Goal: Find specific page/section

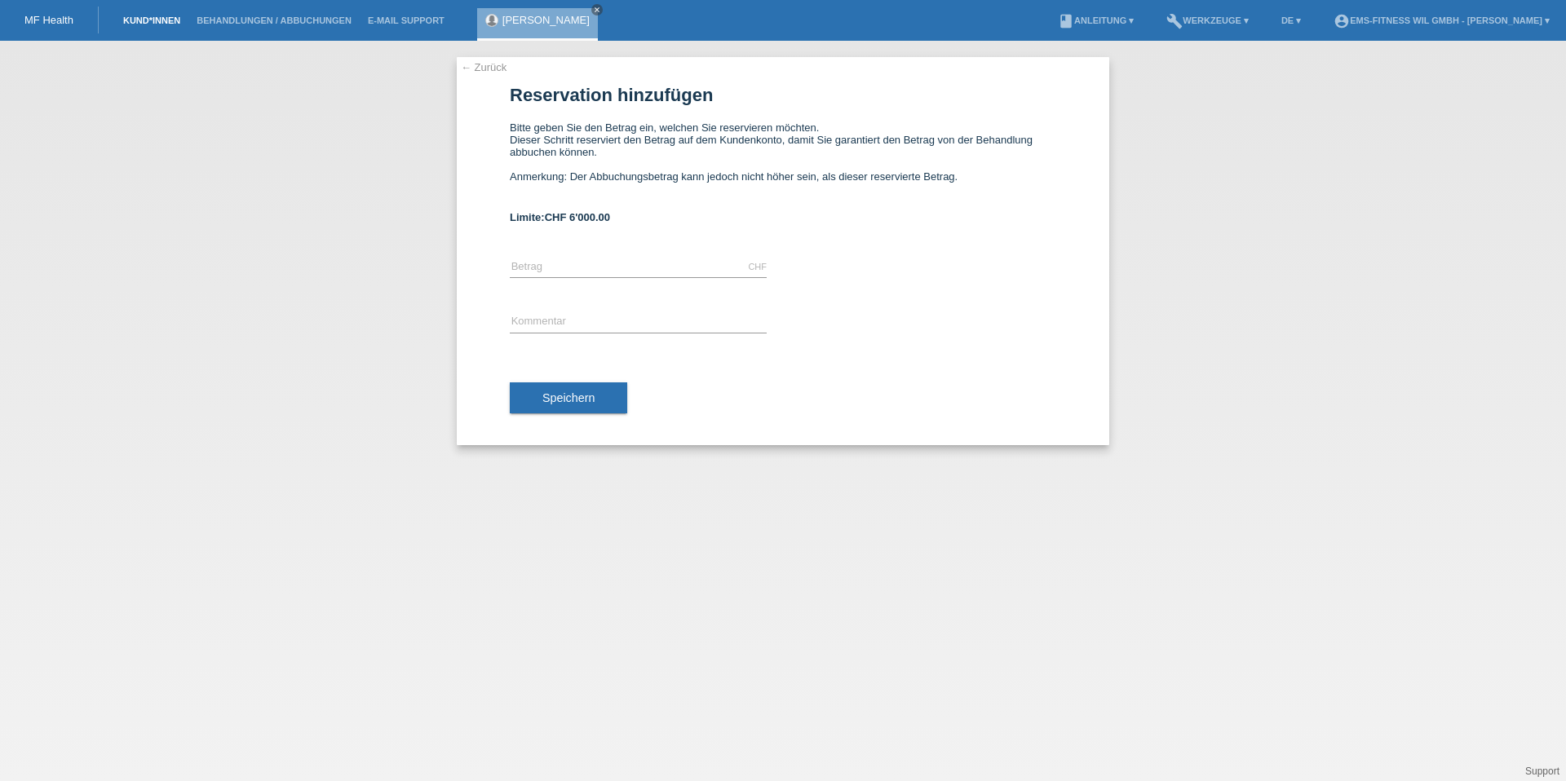
click at [167, 22] on link "Kund*innen" at bounding box center [151, 20] width 73 height 10
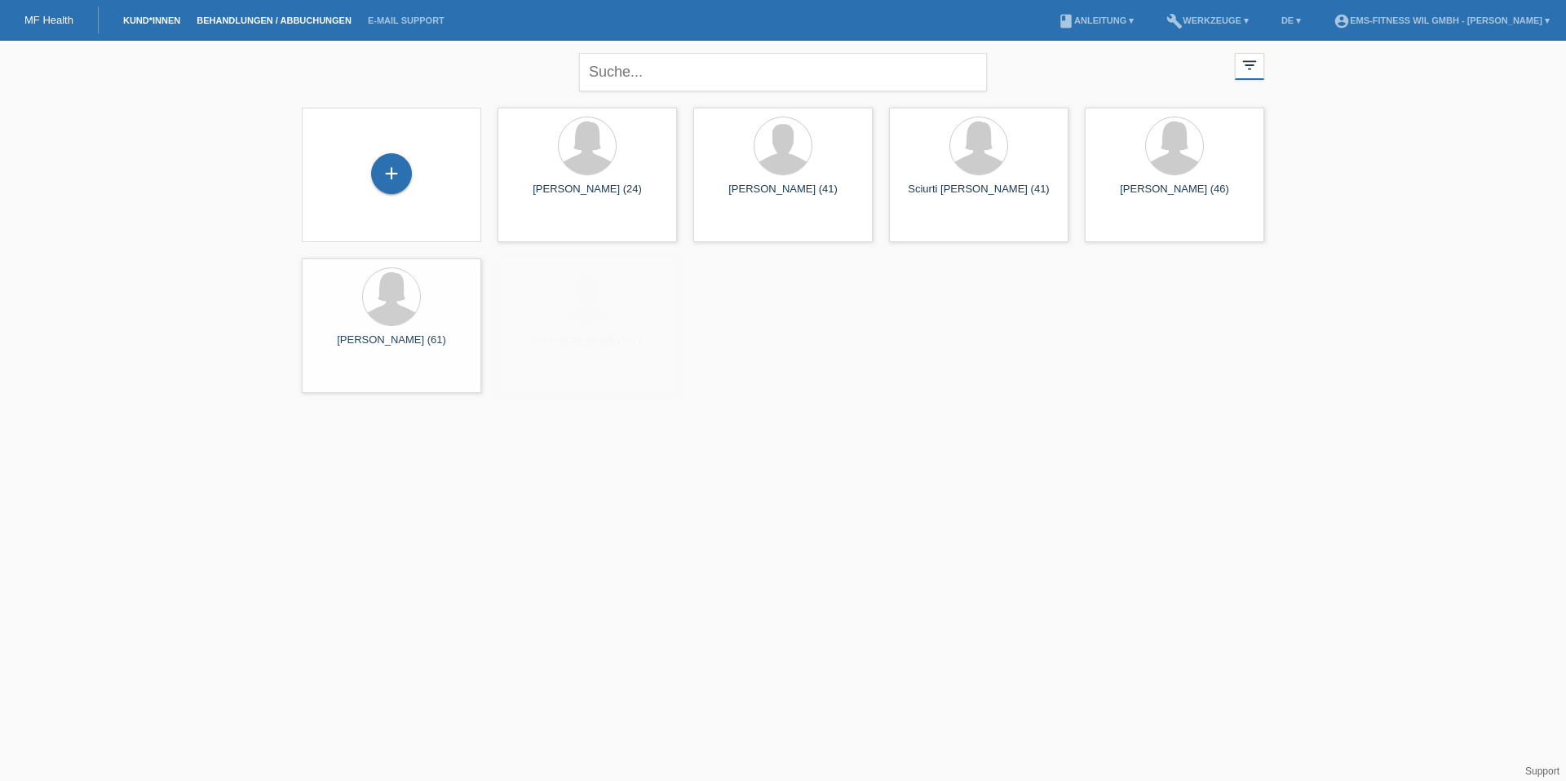
click at [289, 15] on link "Behandlungen / Abbuchungen" at bounding box center [273, 20] width 171 height 10
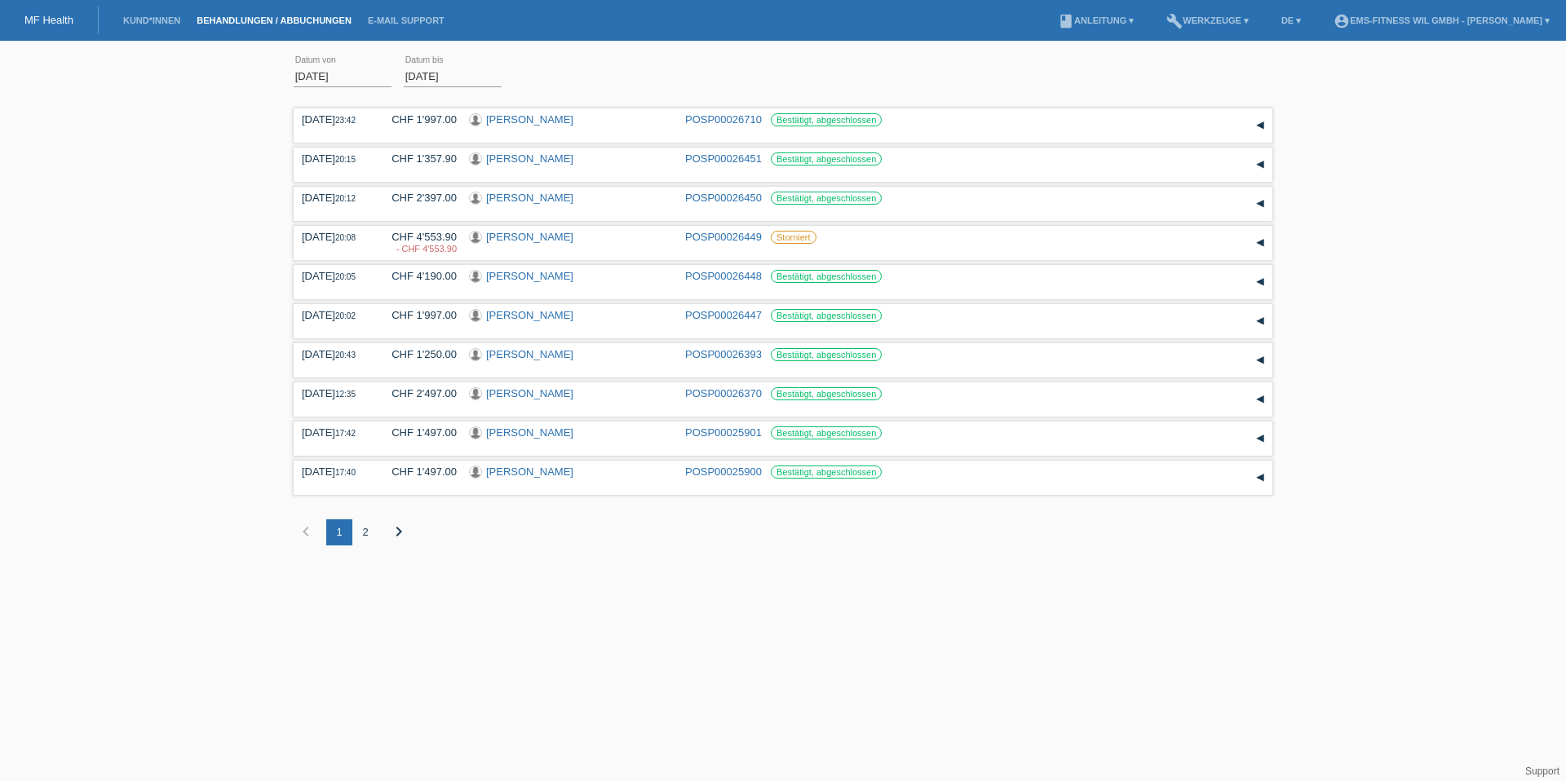
click at [369, 535] on div "2" at bounding box center [365, 532] width 26 height 26
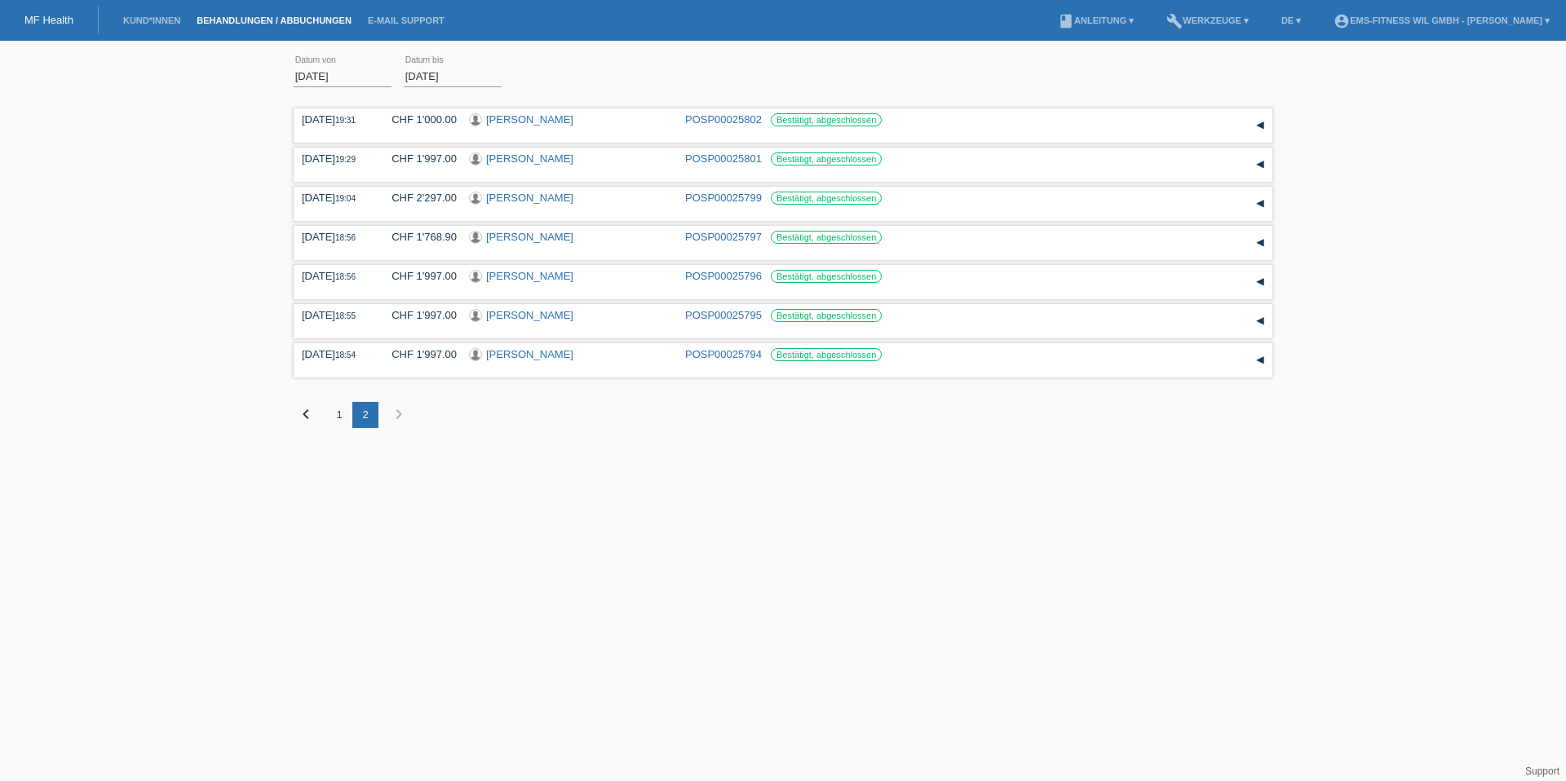
click at [311, 415] on icon "chevron_left" at bounding box center [306, 414] width 20 height 20
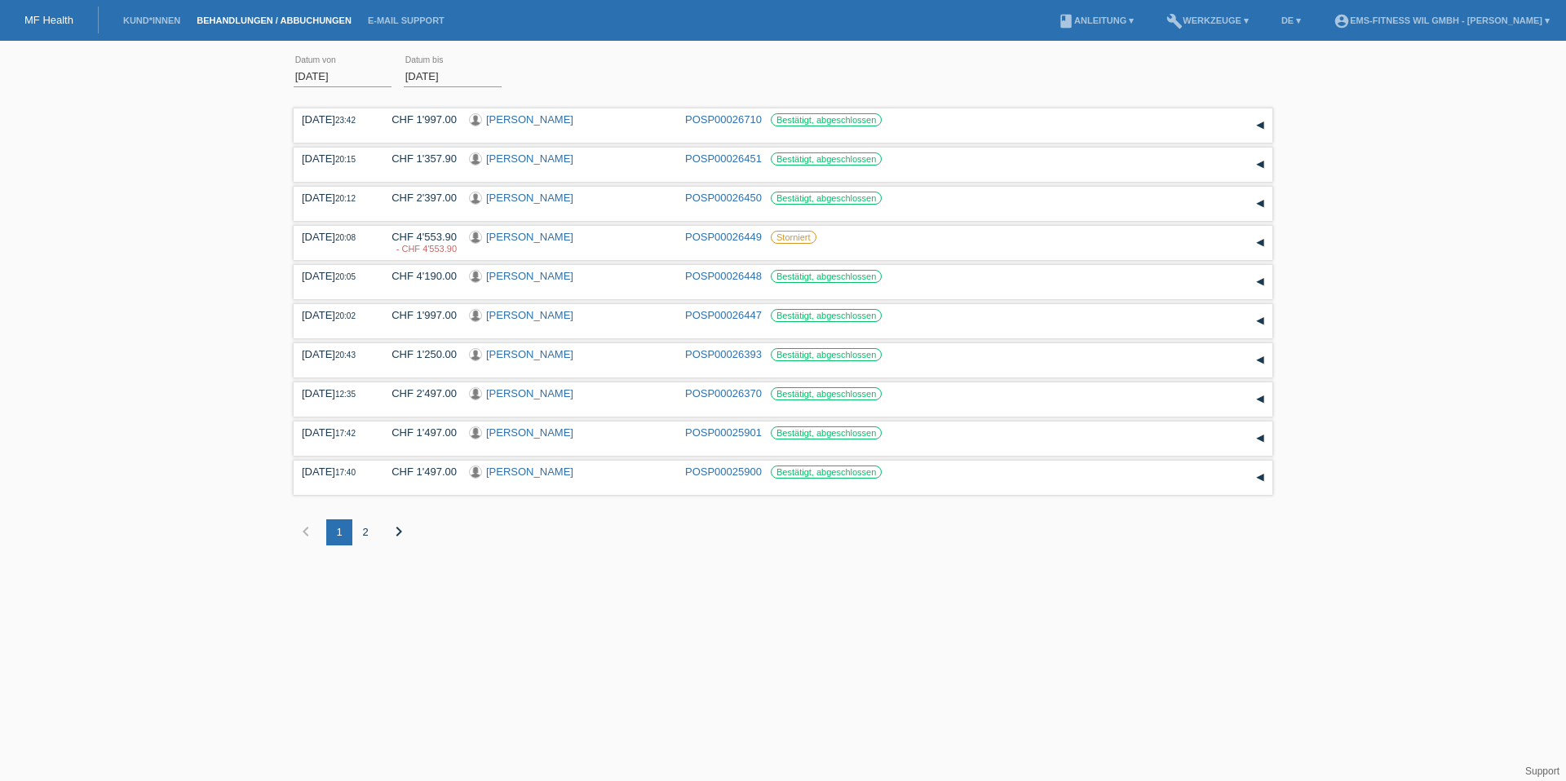
click at [369, 534] on div "2" at bounding box center [365, 532] width 26 height 26
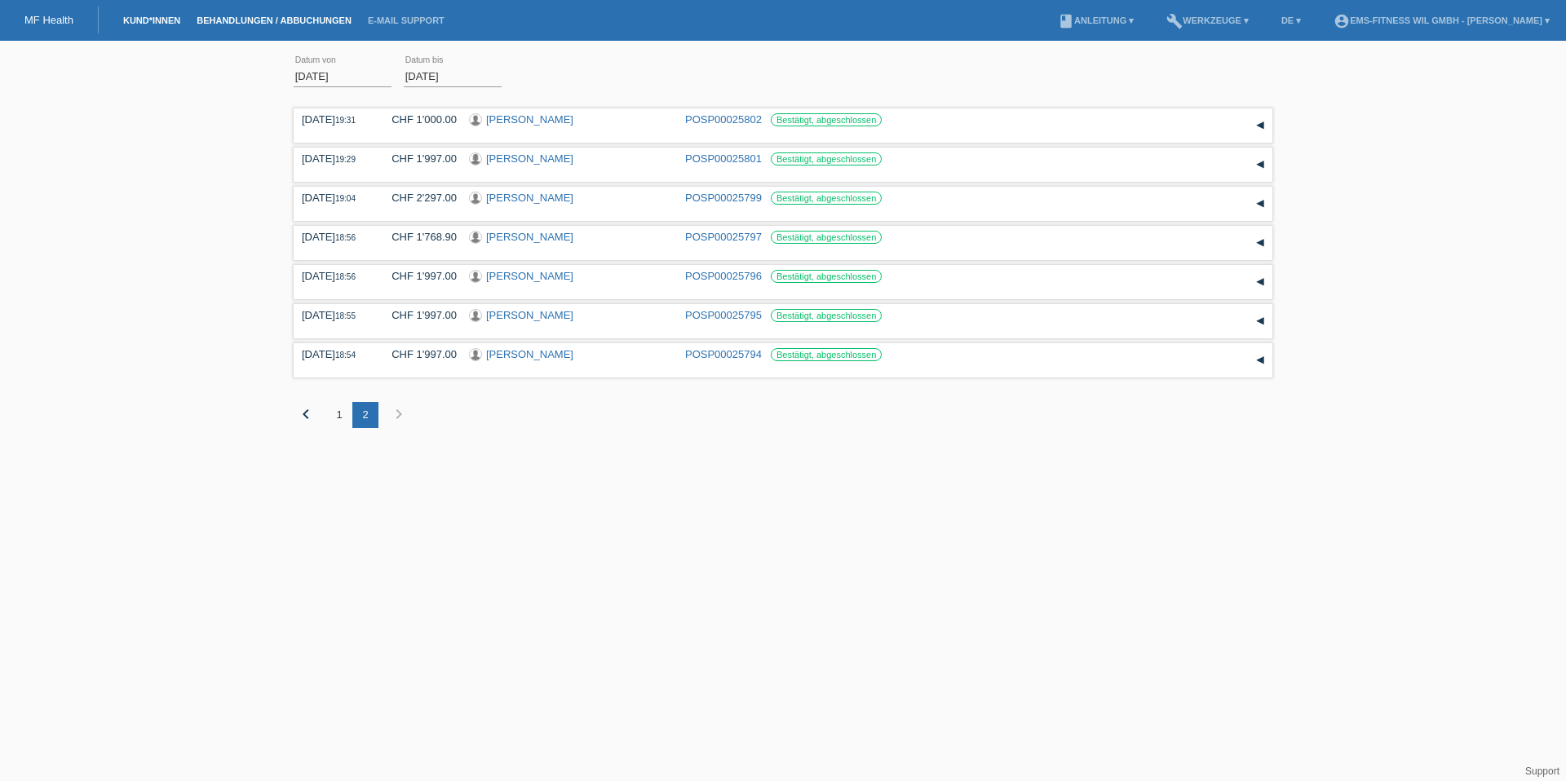
click at [170, 24] on link "Kund*innen" at bounding box center [151, 20] width 73 height 10
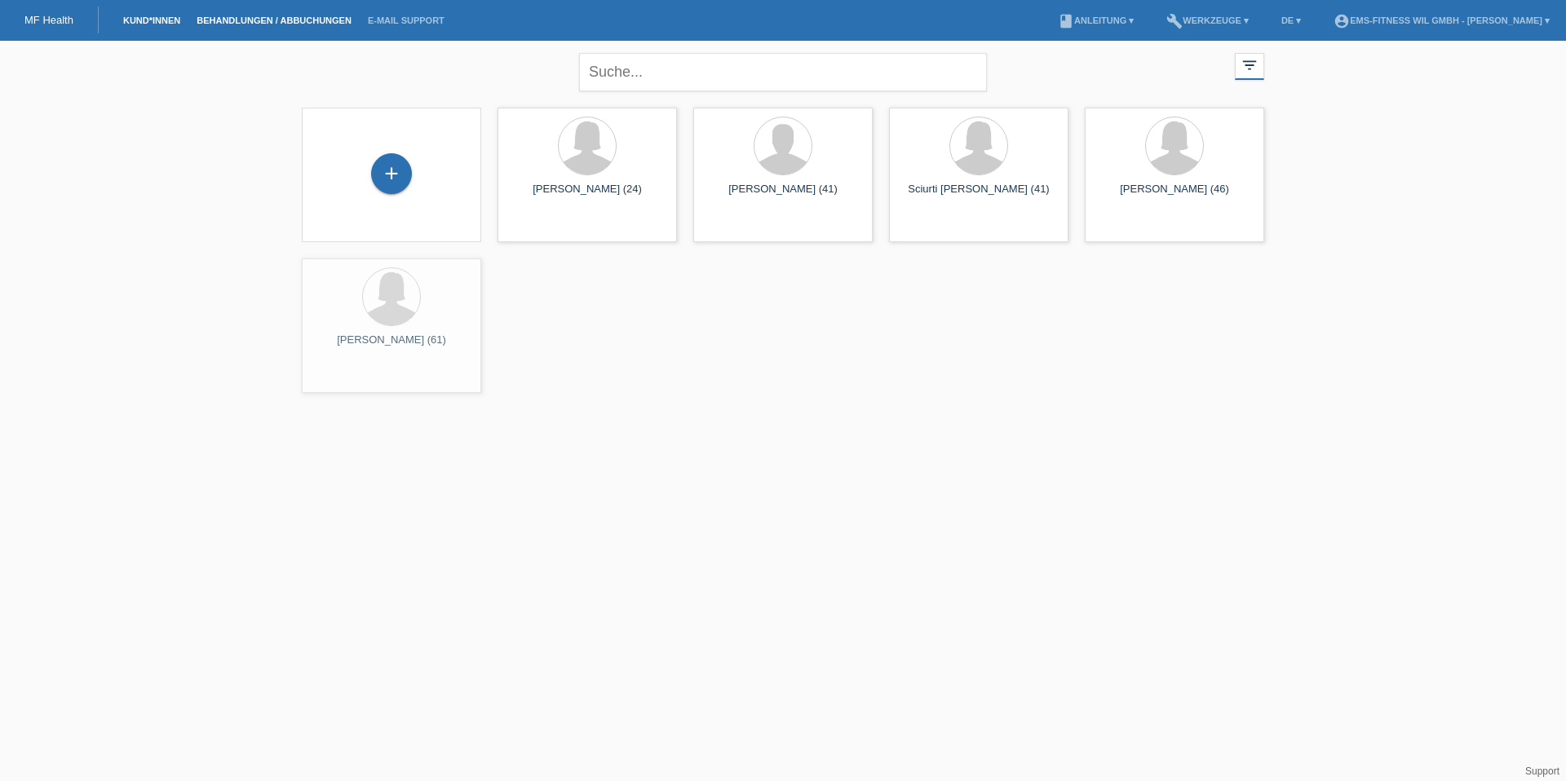
click at [315, 24] on link "Behandlungen / Abbuchungen" at bounding box center [273, 20] width 171 height 10
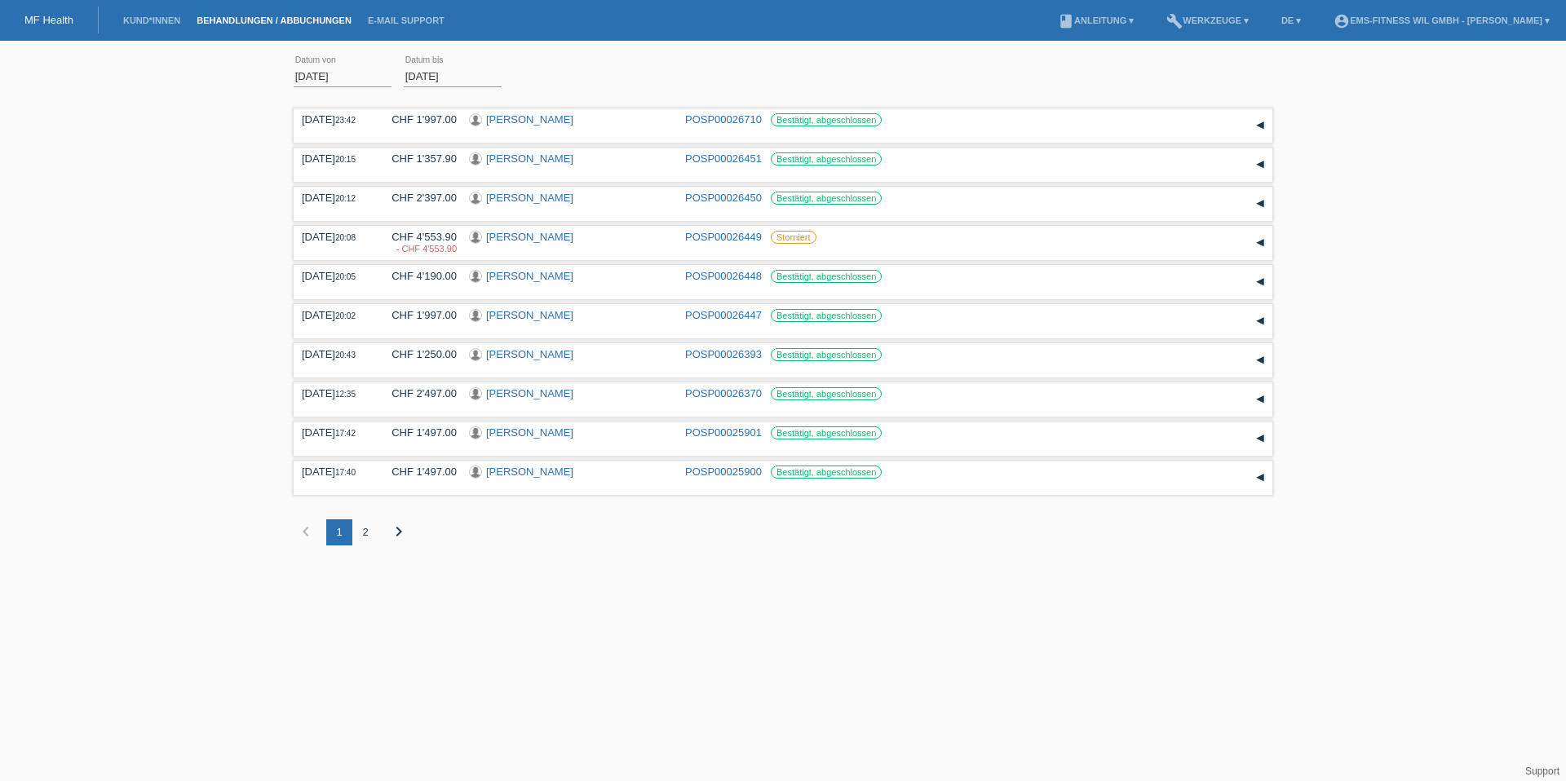
click at [316, 81] on input "01.08.2025" at bounding box center [343, 76] width 98 height 20
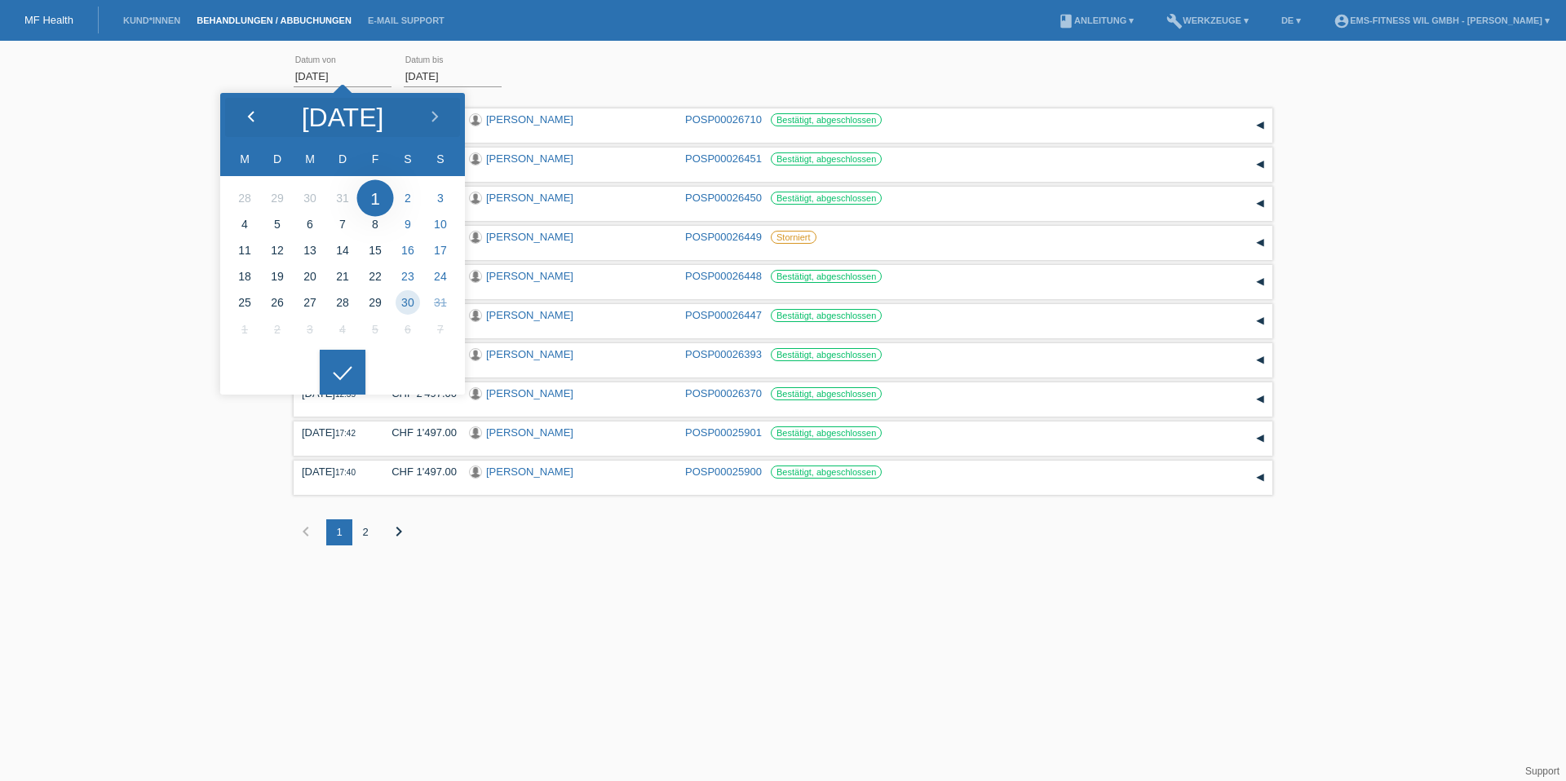
click at [255, 114] on icon at bounding box center [251, 117] width 13 height 13
type input "01.07.2025"
click at [338, 373] on div at bounding box center [343, 373] width 46 height 46
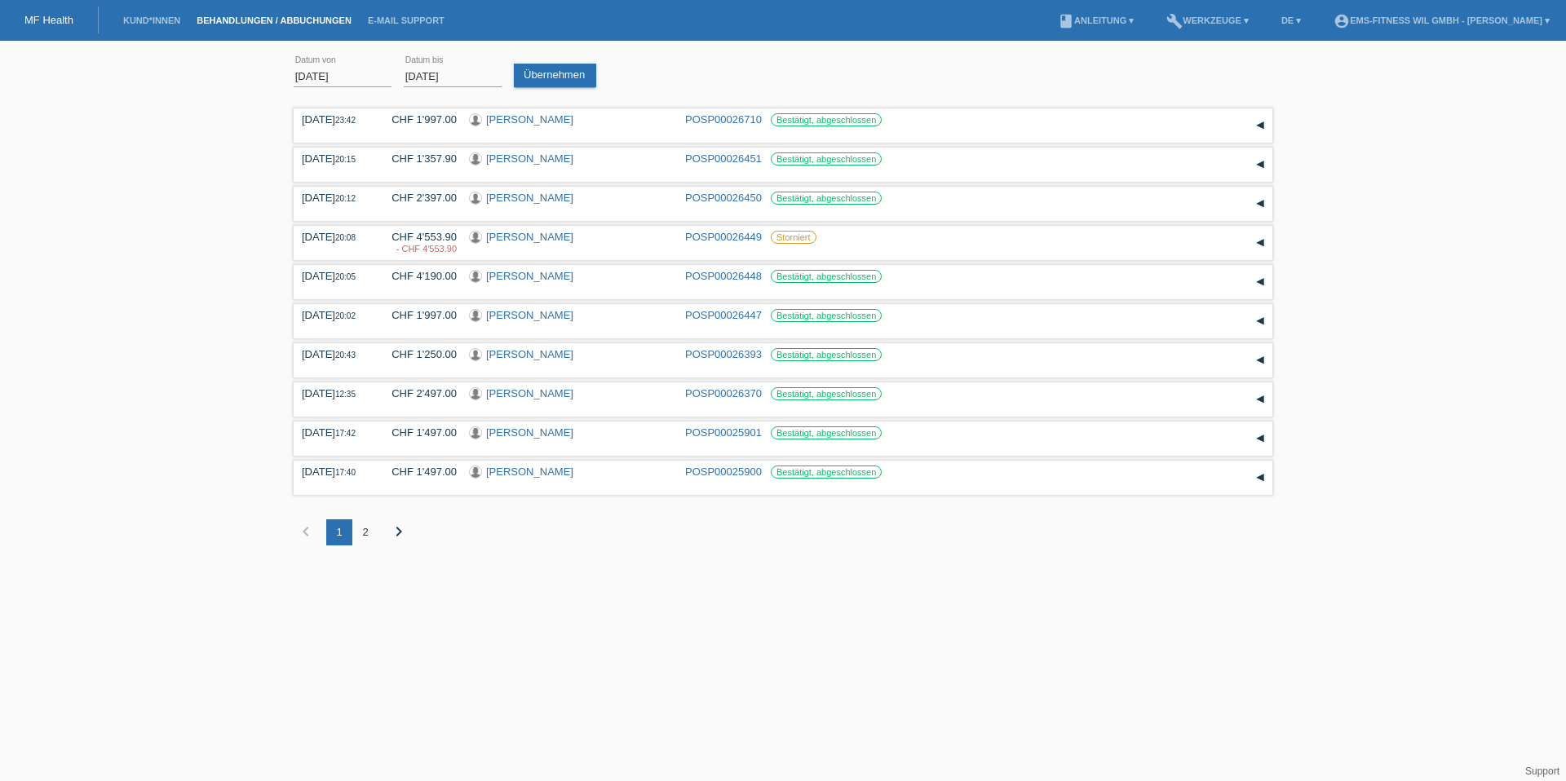
click at [447, 73] on input "30.08.2025" at bounding box center [453, 76] width 98 height 20
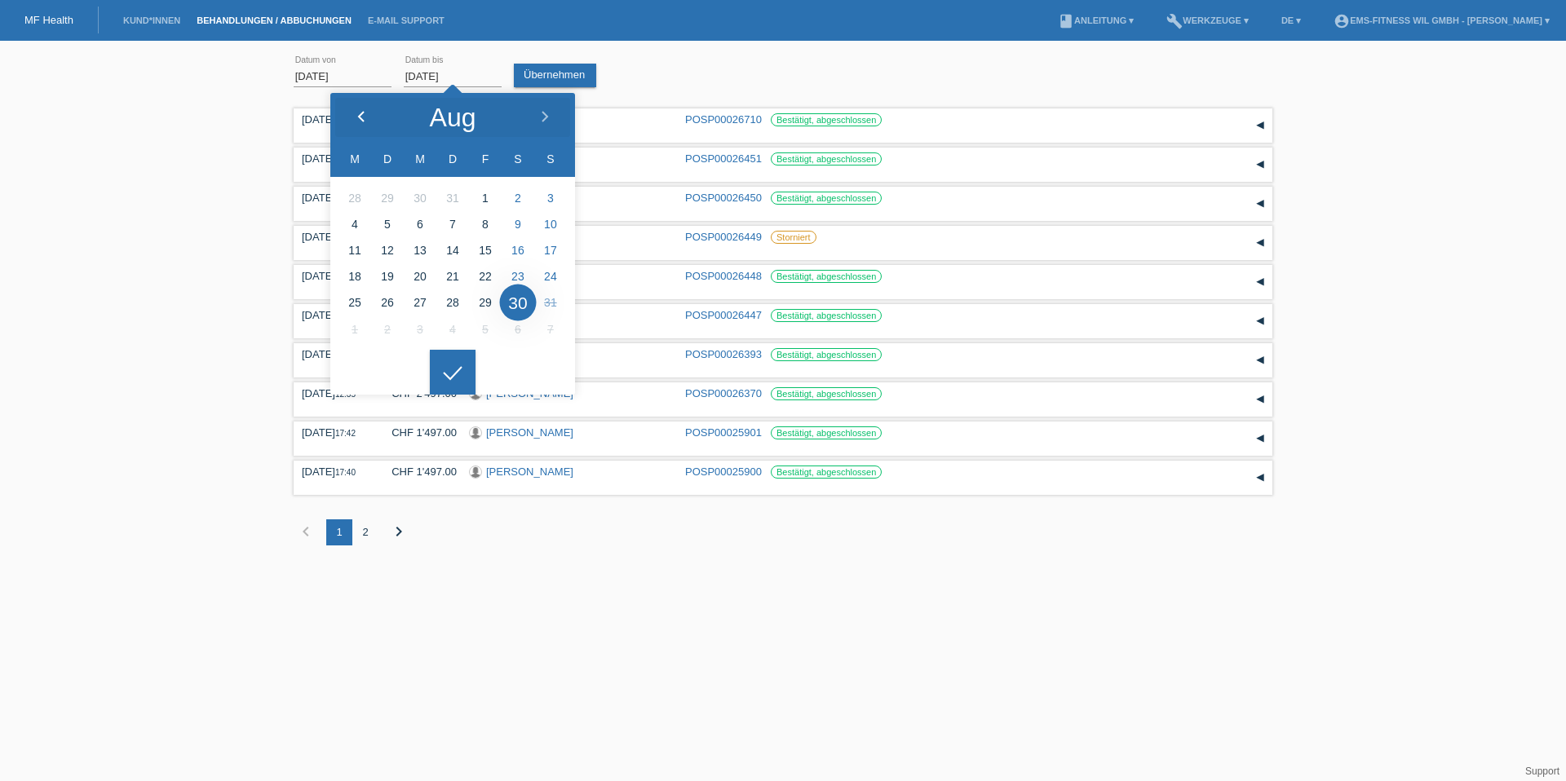
click at [357, 112] on icon at bounding box center [361, 117] width 13 height 13
type input "31.07.2025"
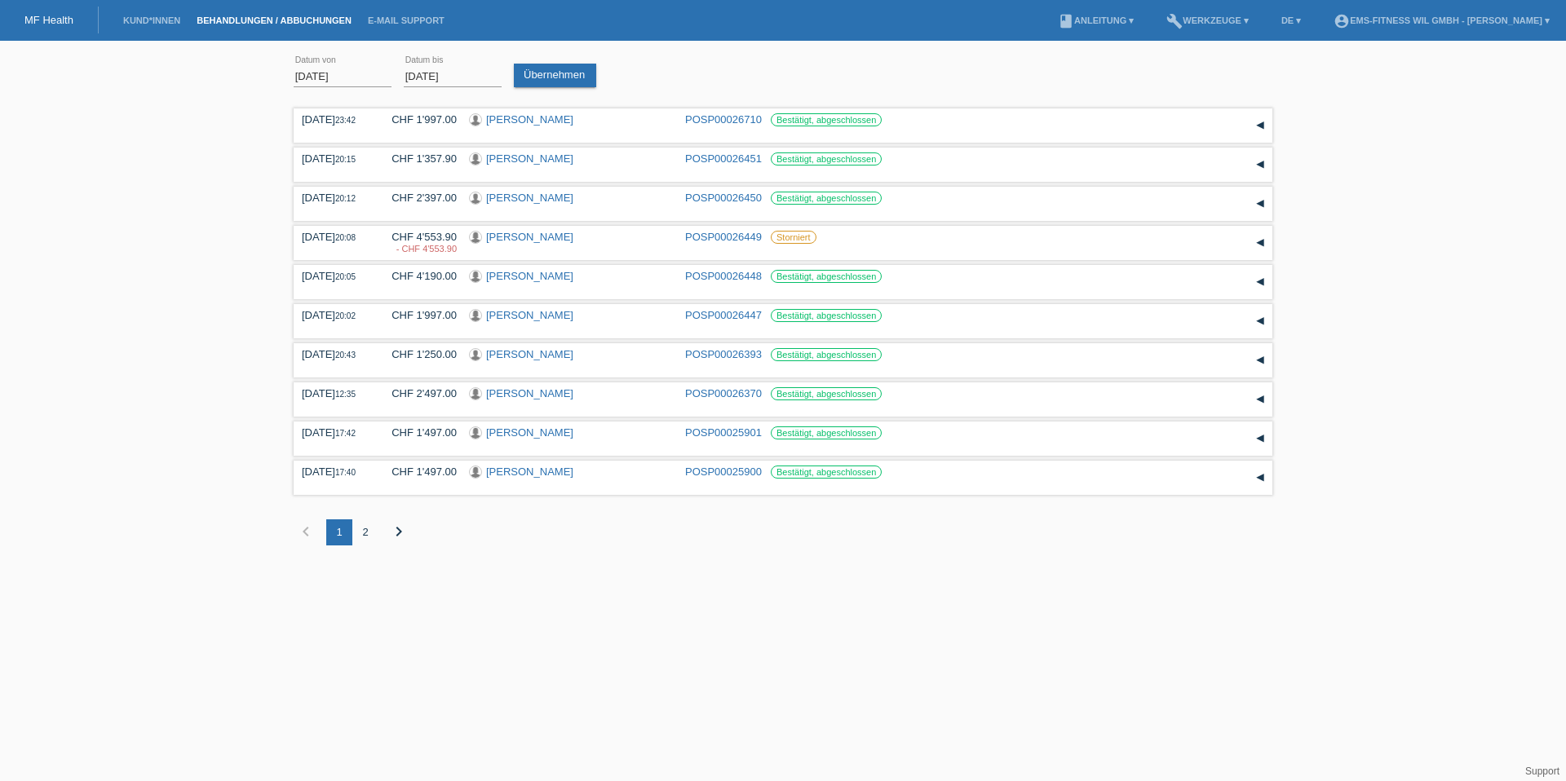
click at [451, 390] on body "MF Health Kund*innen Behandlungen / Abbuchungen E-Mail Support menu account_cir…" at bounding box center [783, 309] width 1566 height 521
click at [563, 77] on link "Übernehmen" at bounding box center [555, 76] width 82 height 24
click at [422, 532] on icon "chevron_right" at bounding box center [425, 532] width 20 height 20
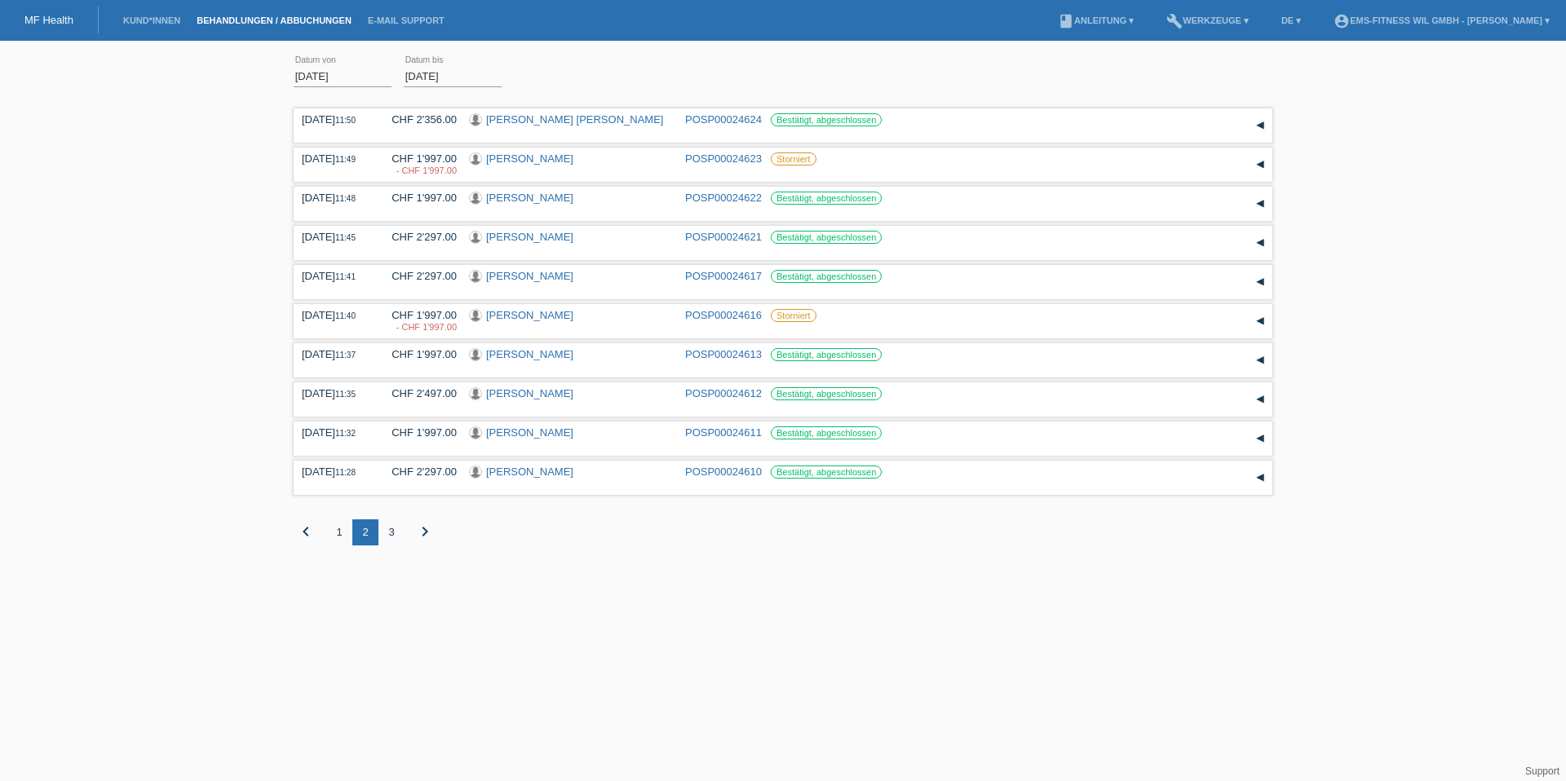
click at [422, 532] on icon "chevron_right" at bounding box center [425, 532] width 20 height 20
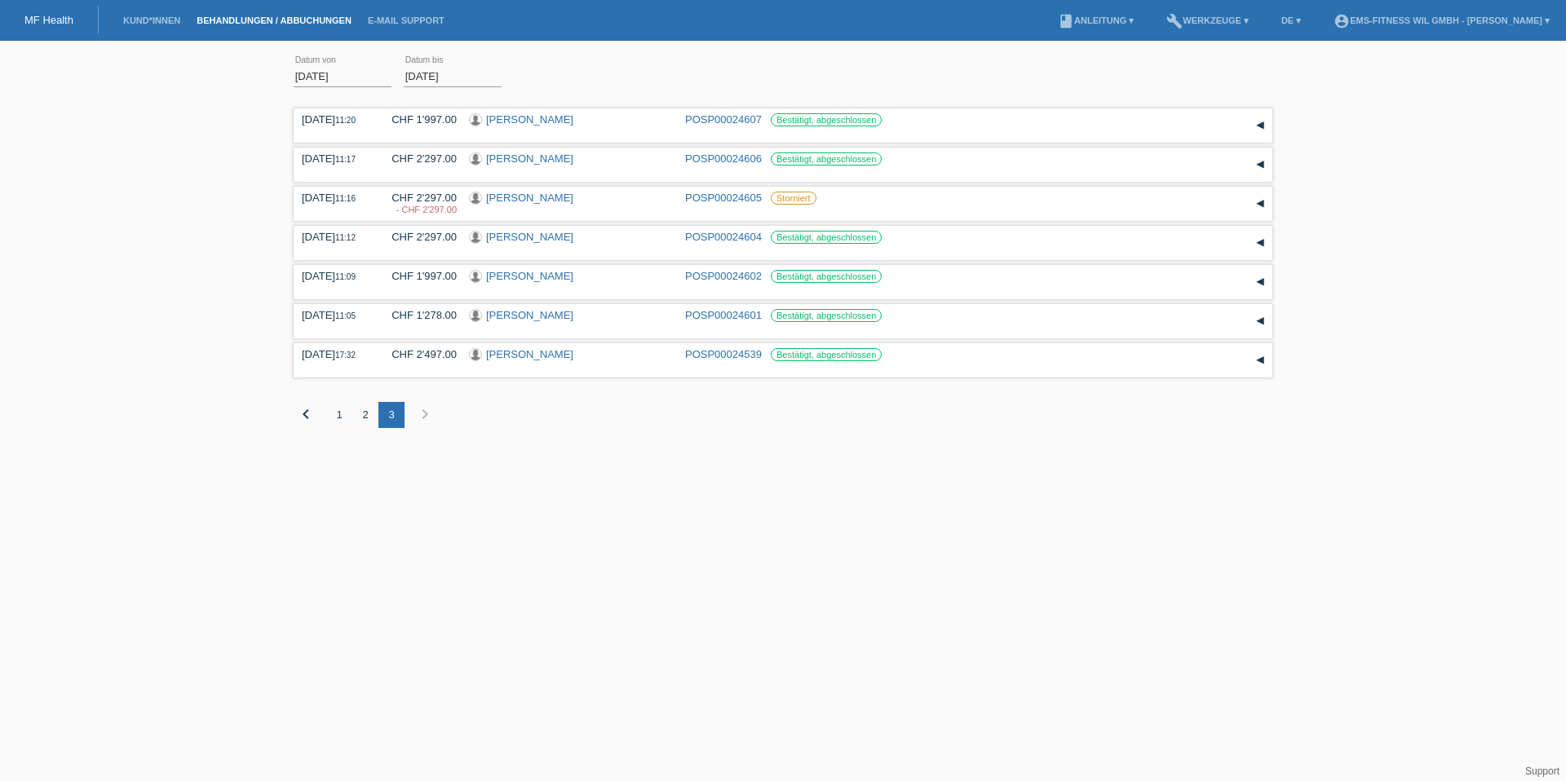
click at [283, 31] on li "Behandlungen / Abbuchungen" at bounding box center [273, 21] width 171 height 42
click at [284, 24] on link "Behandlungen / Abbuchungen" at bounding box center [273, 20] width 171 height 10
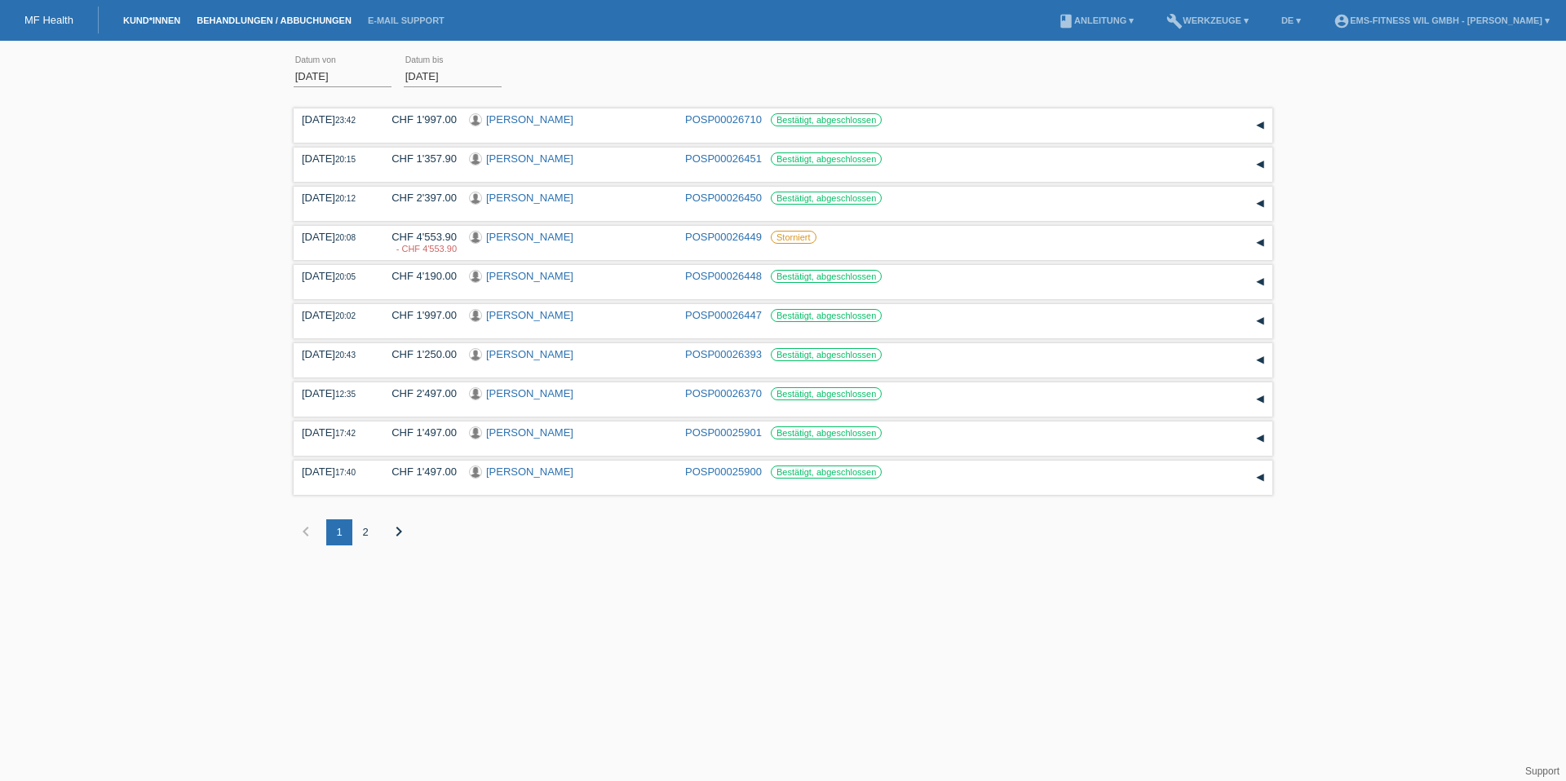
click at [150, 20] on link "Kund*innen" at bounding box center [151, 20] width 73 height 10
